Goal: Check status: Check status

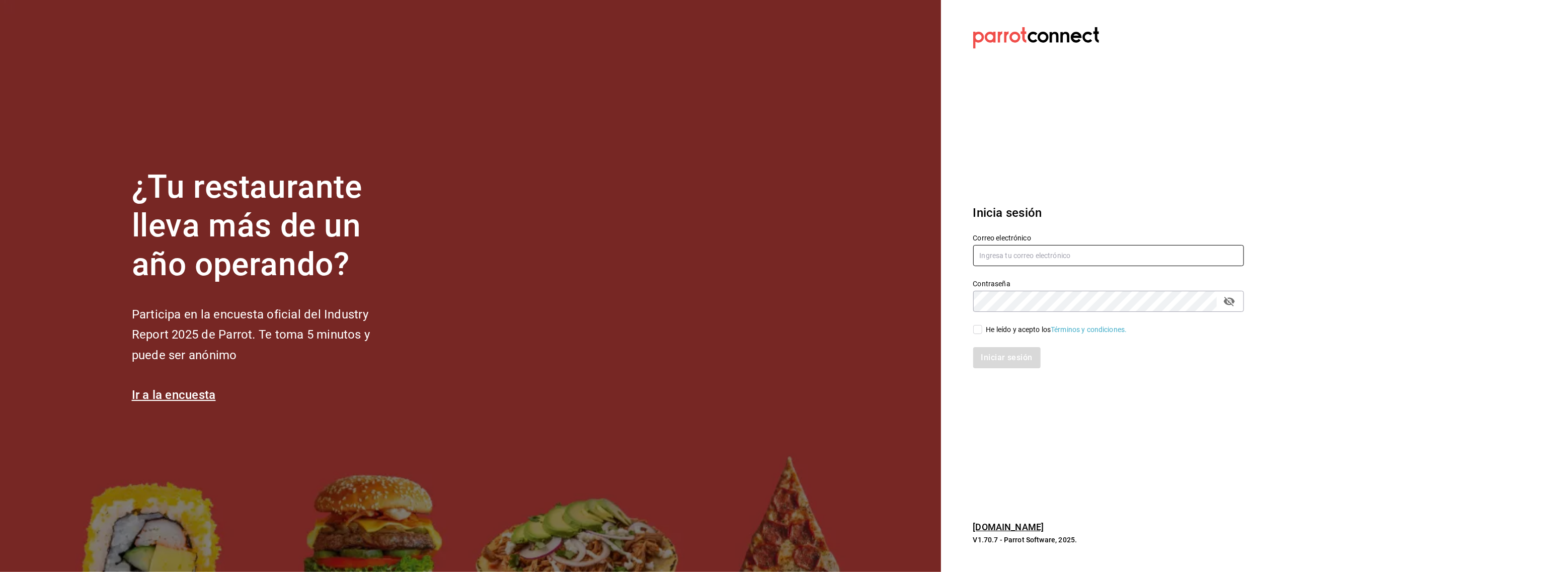
click at [1004, 254] on input "text" at bounding box center [1108, 256] width 271 height 21
type input "[EMAIL_ADDRESS][DOMAIN_NAME]"
click at [979, 333] on input "He leído y acepto los Términos y condiciones." at bounding box center [978, 329] width 9 height 9
checkbox input "true"
click at [992, 352] on button "Iniciar sesión" at bounding box center [1007, 357] width 68 height 21
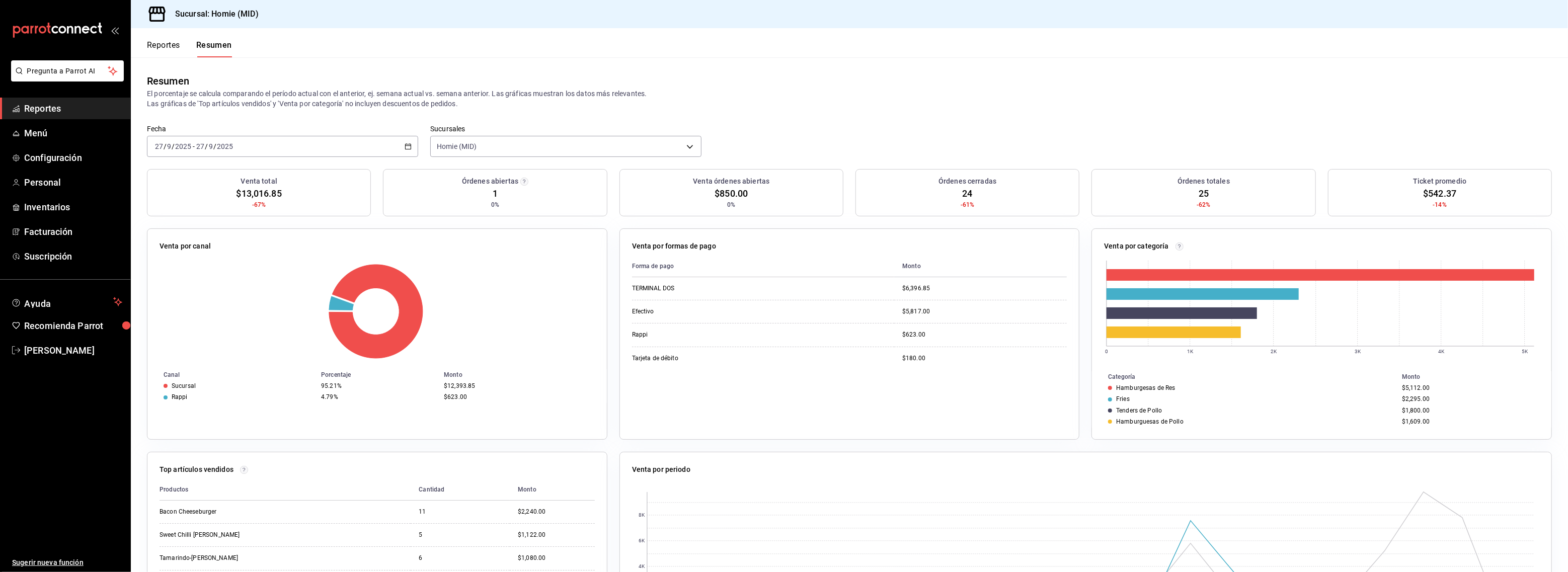
click at [245, 145] on div "[DATE] [DATE] - [DATE] [DATE]" at bounding box center [282, 146] width 271 height 21
click at [204, 182] on li "Hoy" at bounding box center [194, 176] width 94 height 23
